Goal: Navigation & Orientation: Find specific page/section

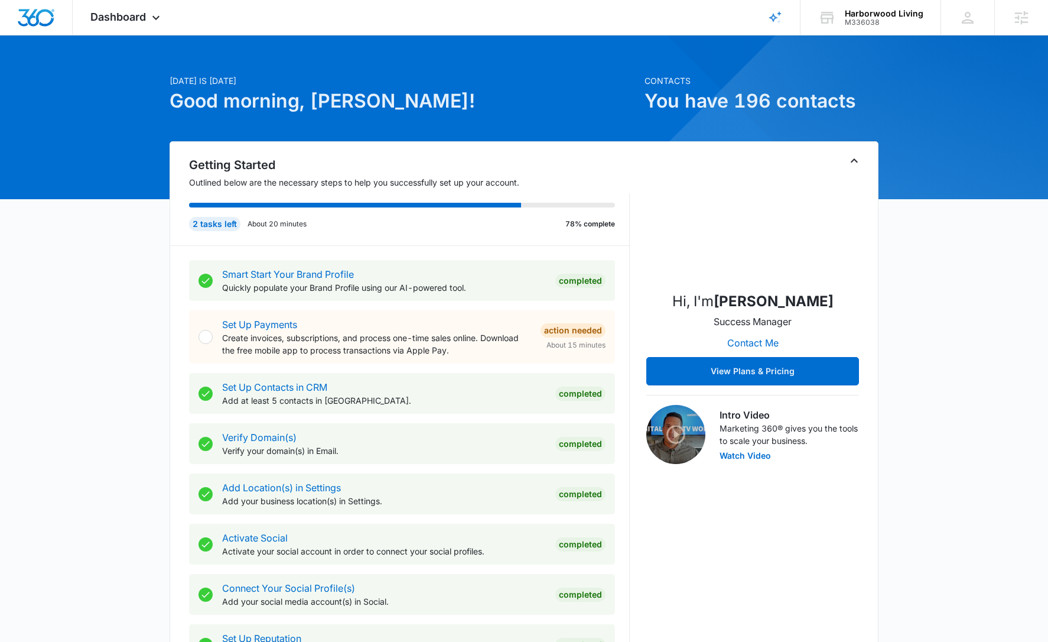
scroll to position [320, 0]
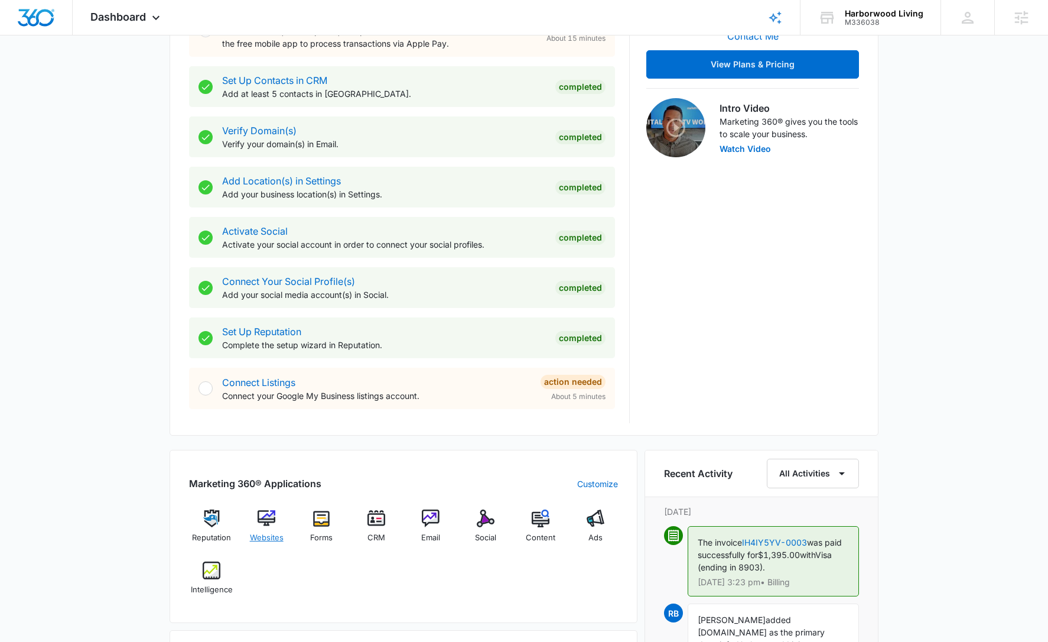
click at [269, 518] on img at bounding box center [267, 518] width 18 height 18
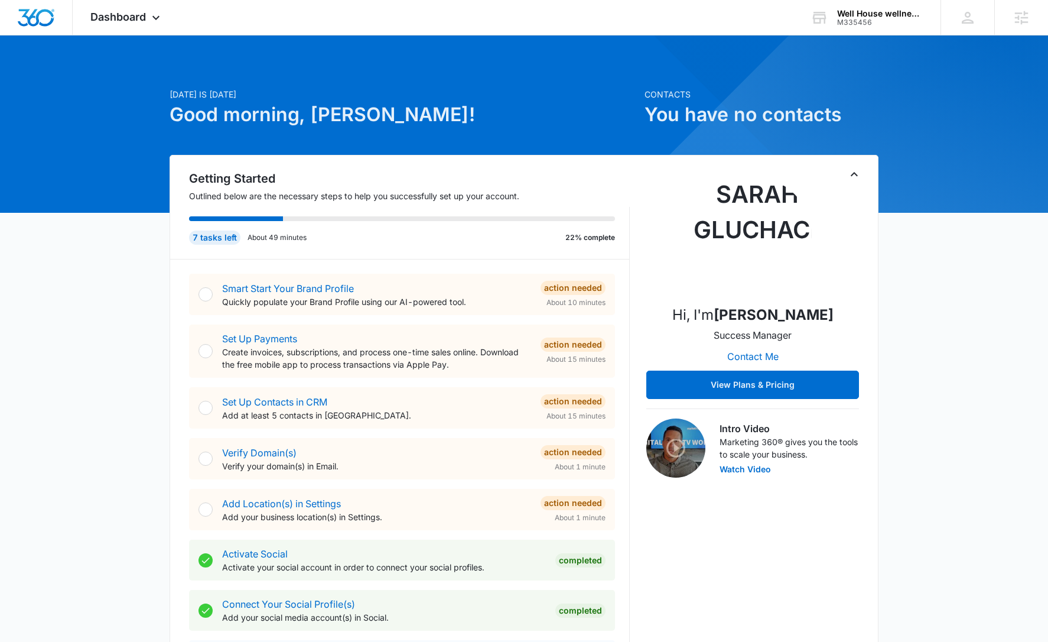
click at [530, 115] on h1 "Good morning, [PERSON_NAME]!" at bounding box center [404, 114] width 468 height 28
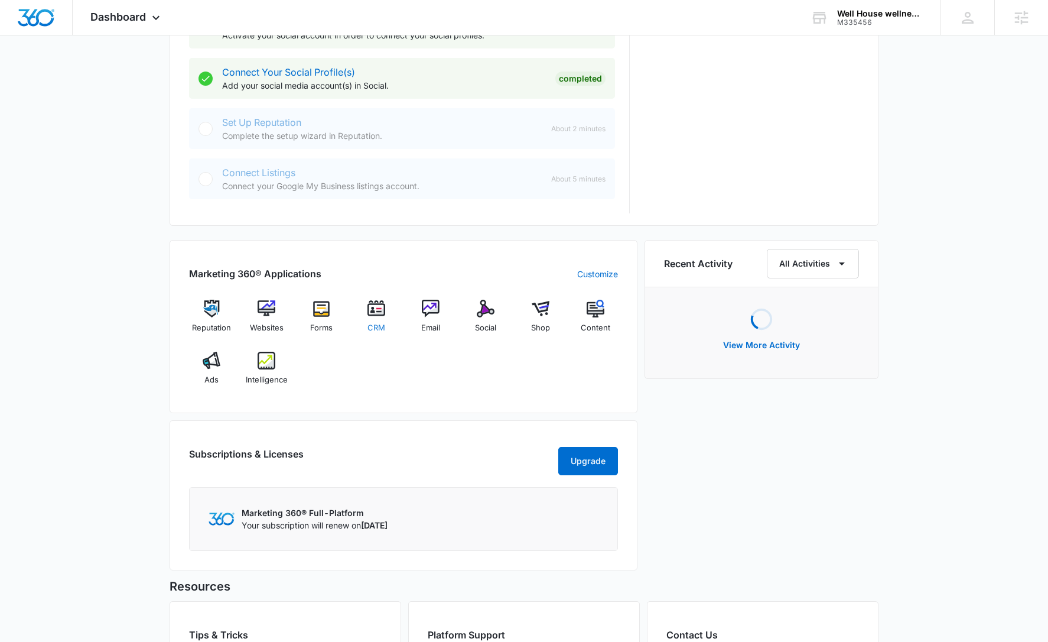
scroll to position [542, 0]
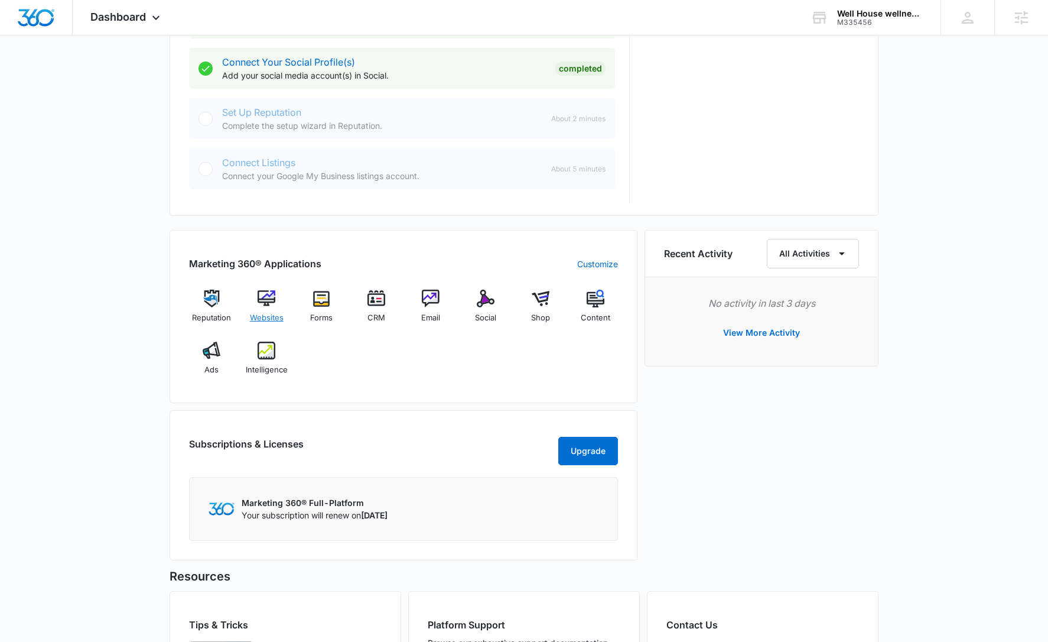
click at [264, 301] on img at bounding box center [267, 298] width 18 height 18
